Goal: Task Accomplishment & Management: Manage account settings

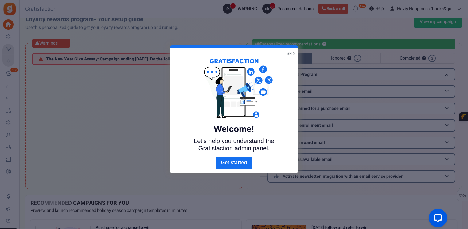
click at [292, 53] on link "Skip" at bounding box center [291, 53] width 8 height 6
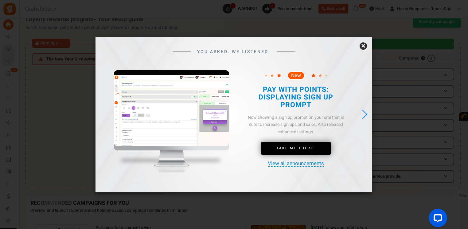
click at [362, 48] on link "×" at bounding box center [363, 45] width 7 height 7
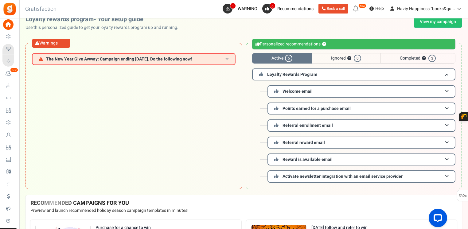
click at [220, 62] on h3 "The New Year Give Awway: Campaign ending [DATE]. Do the following now!" at bounding box center [134, 59] width 204 height 12
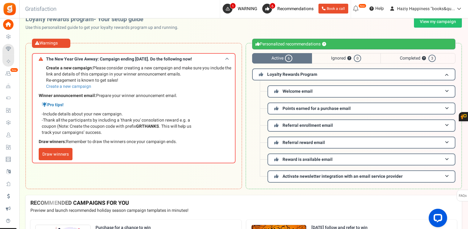
click at [227, 58] on span at bounding box center [227, 59] width 4 height 5
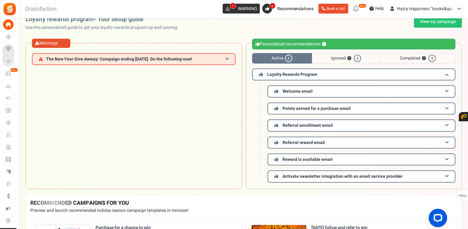
click at [248, 10] on span "WARNING" at bounding box center [248, 9] width 20 height 6
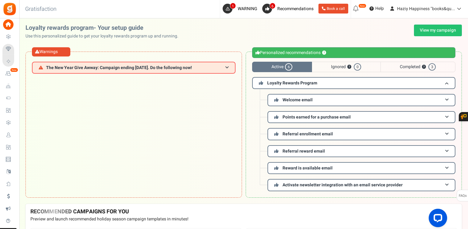
click at [285, 65] on span "Active 6" at bounding box center [282, 67] width 60 height 10
click at [186, 66] on span "The New Year Give Awway: Campaign ending [DATE]. Do the following now!" at bounding box center [119, 67] width 146 height 5
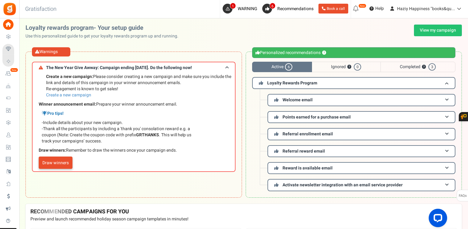
click at [55, 161] on link "Draw winners" at bounding box center [56, 163] width 34 height 12
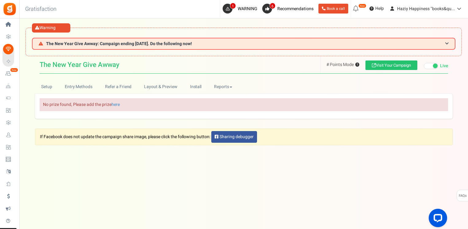
click at [430, 65] on span at bounding box center [431, 66] width 14 height 6
click at [424, 65] on input "Live Paused Recommended: Publish now You have successfully completed the campai…" at bounding box center [424, 66] width 0 height 4
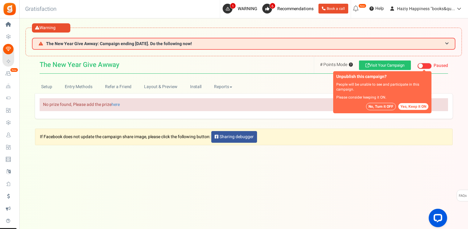
click at [378, 104] on button "No, Turn it OFF" at bounding box center [381, 106] width 30 height 7
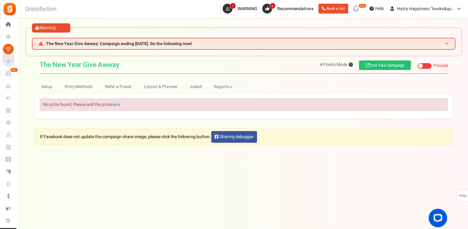
click at [447, 42] on span at bounding box center [447, 43] width 4 height 5
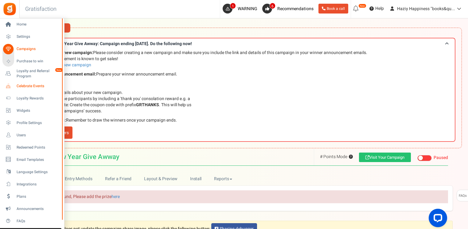
click at [30, 84] on span "Celebrate Events" at bounding box center [38, 86] width 43 height 5
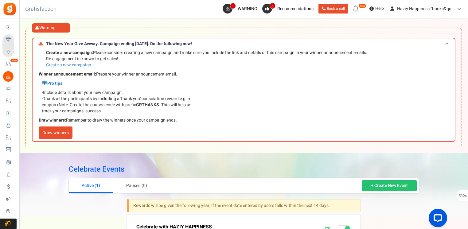
click at [447, 46] on h3 "The New Year Give Awway: Campaign ending [DATE]. Do the following now!" at bounding box center [244, 43] width 424 height 11
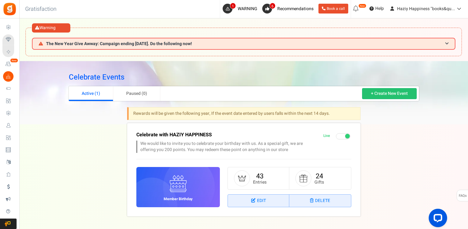
drag, startPoint x: 240, startPoint y: 8, endPoint x: 192, endPoint y: 26, distance: 50.5
click at [192, 26] on div "Warning The New Year Give Awway: Campaign ending [DATE]. Do the following now! …" at bounding box center [234, 140] width 468 height 244
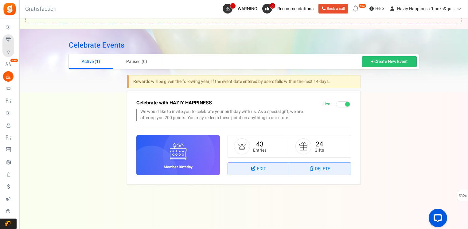
scroll to position [33, 0]
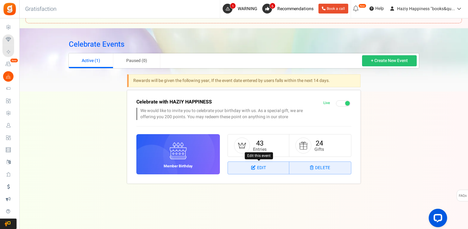
click at [263, 167] on link "Edit" at bounding box center [258, 168] width 61 height 12
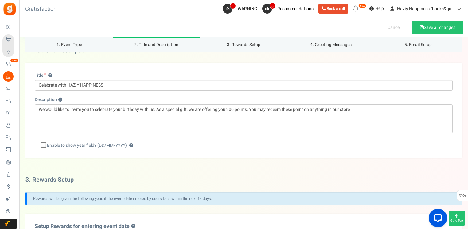
scroll to position [160, 0]
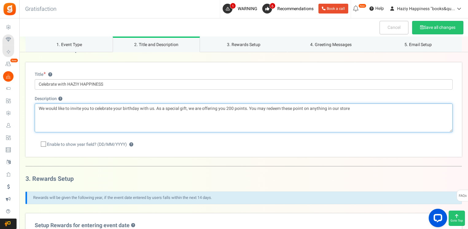
click at [354, 110] on textarea "We would like to invite you to celebrate your birthday with us. As a special gi…" at bounding box center [244, 118] width 418 height 29
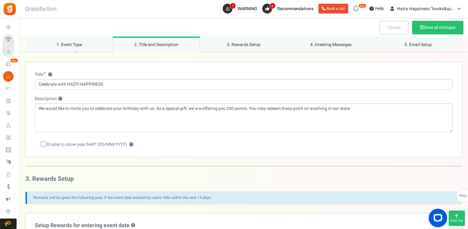
click at [363, 6] on em "New" at bounding box center [363, 6] width 8 height 4
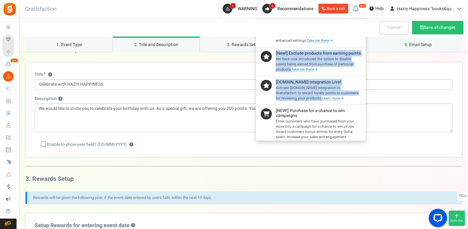
drag, startPoint x: 364, startPoint y: 46, endPoint x: 349, endPoint y: 106, distance: 62.5
click at [349, 106] on ul "[New!] Pay with points: Now showing a sign up prompt on your site that is sure …" at bounding box center [311, 79] width 111 height 123
